Goal: Task Accomplishment & Management: Use online tool/utility

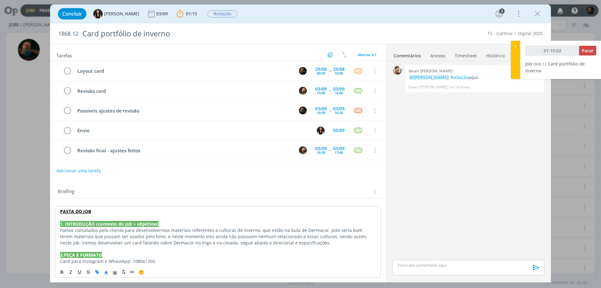
scroll to position [203, 0]
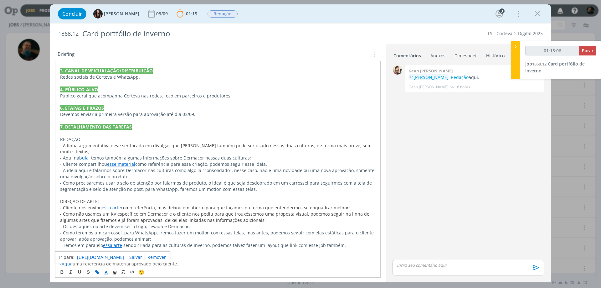
click at [440, 265] on p "dialog" at bounding box center [468, 265] width 142 height 6
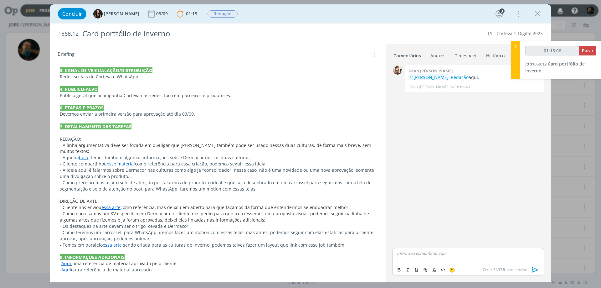
type input "01:15:07"
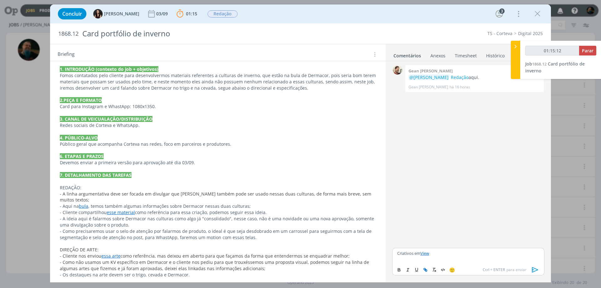
scroll to position [0, 0]
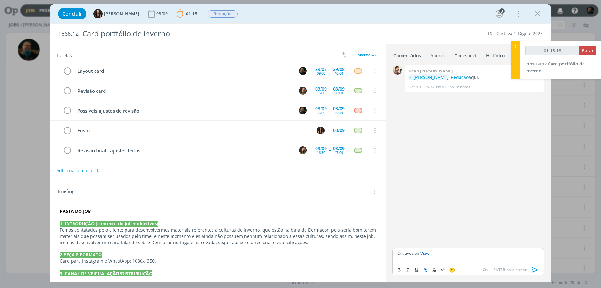
click at [536, 269] on icon "dialog" at bounding box center [535, 269] width 9 height 9
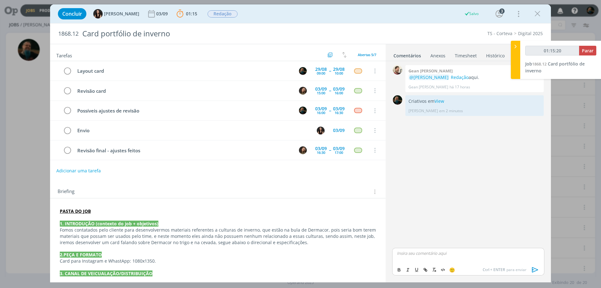
type input "01:15:21"
click at [589, 49] on span "Parar" at bounding box center [588, 51] width 12 height 6
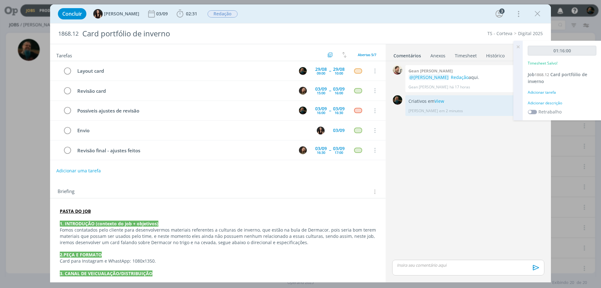
click at [551, 102] on div "Adicionar descrição" at bounding box center [562, 103] width 69 height 6
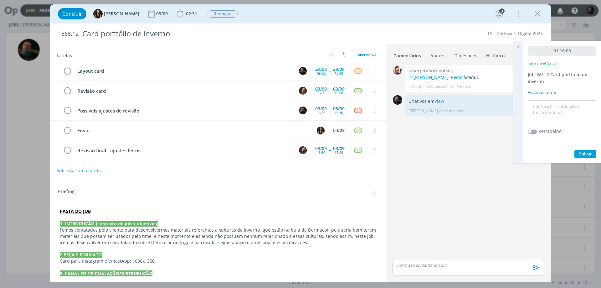
click at [550, 106] on textarea at bounding box center [561, 113] width 65 height 22
type textarea "layout cards inverno"
click at [582, 152] on span "Salvar" at bounding box center [585, 154] width 13 height 6
click at [518, 46] on icon at bounding box center [517, 47] width 11 height 12
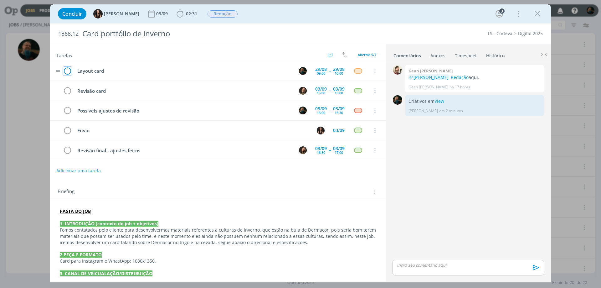
click at [67, 72] on icon "dialog" at bounding box center [67, 70] width 9 height 9
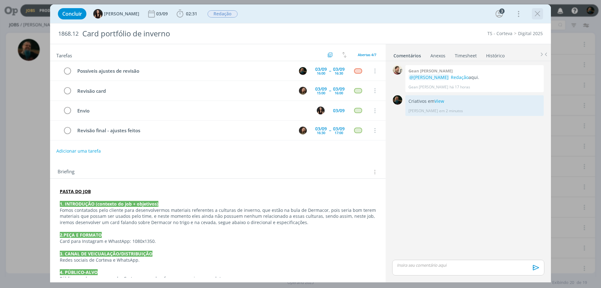
click at [538, 13] on icon "dialog" at bounding box center [537, 13] width 9 height 9
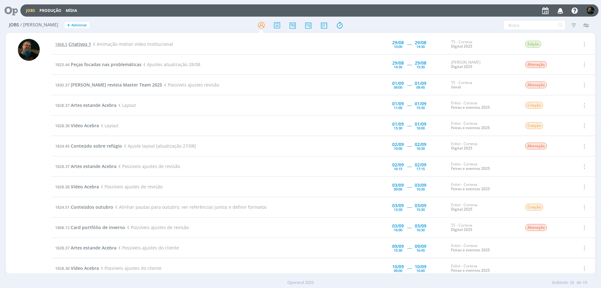
click at [79, 42] on span "Criativos 1" at bounding box center [80, 44] width 23 height 6
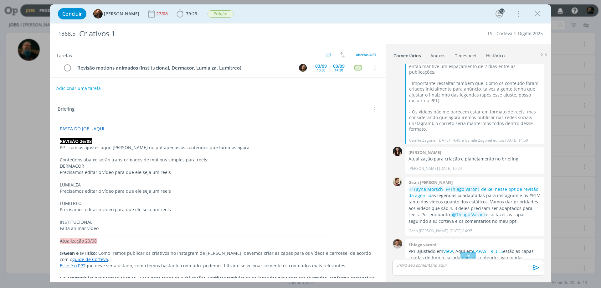
scroll to position [712, 0]
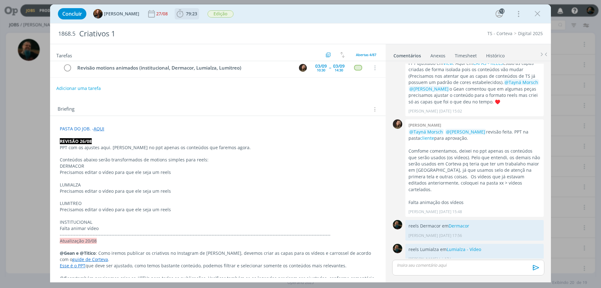
click at [187, 11] on span "79:23" at bounding box center [191, 14] width 11 height 6
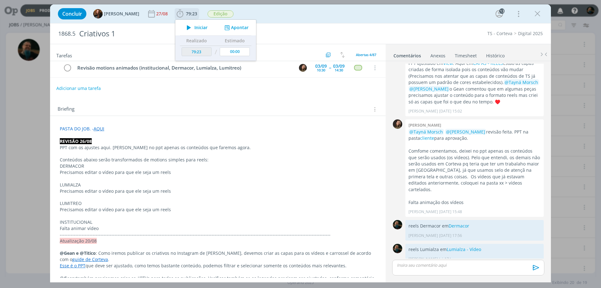
click at [197, 27] on span "Iniciar" at bounding box center [200, 27] width 13 height 4
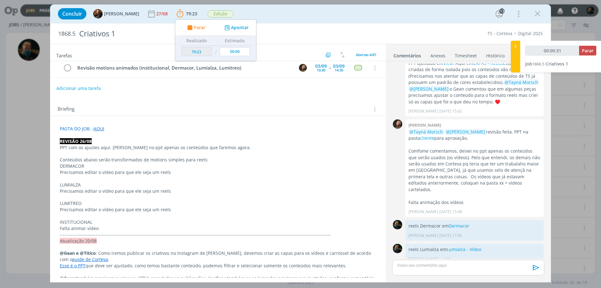
type input "00:00:32"
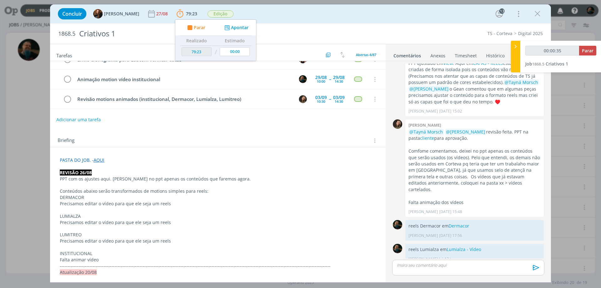
scroll to position [0, 0]
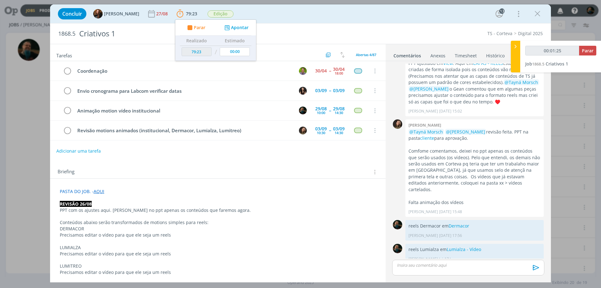
click at [20, 209] on div "Concluir Tayná Morsch 27/08 79:23 Parar Apontar Data * [DATE] Horas * 00:00 Tar…" at bounding box center [300, 144] width 601 height 288
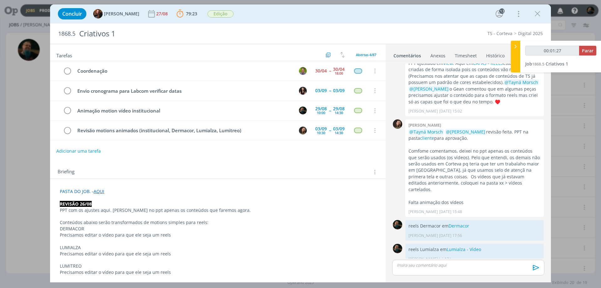
click at [113, 209] on p "PPT com os ajustes aqui. [PERSON_NAME] no ppt apenas os conteúdos que faremos a…" at bounding box center [218, 210] width 316 height 6
click at [434, 135] on link "cliente" at bounding box center [427, 138] width 14 height 6
type input "00:29:34"
